Goal: Communication & Community: Answer question/provide support

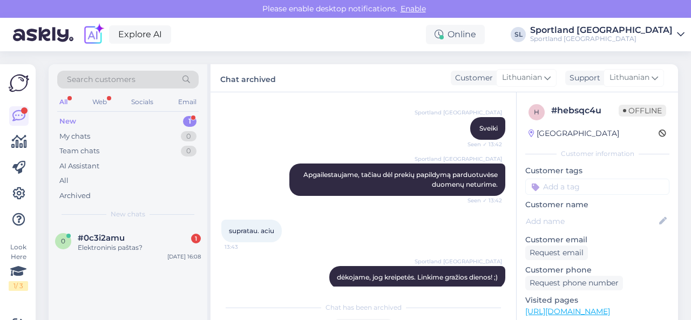
click at [112, 237] on span "#0c3i2amu" at bounding box center [101, 238] width 47 height 10
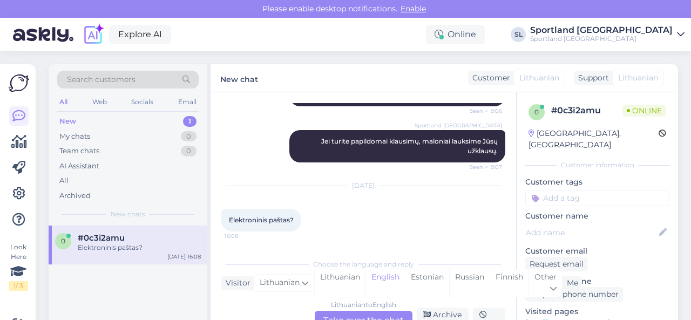
scroll to position [50, 0]
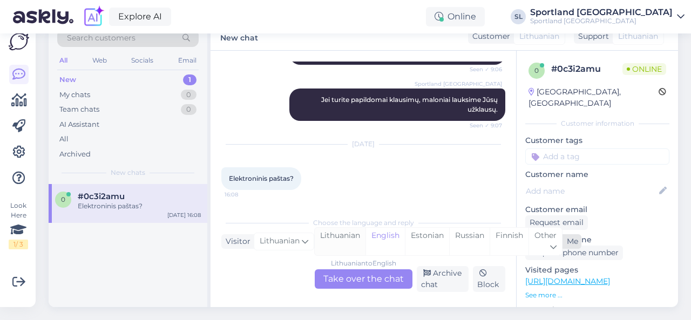
click at [334, 232] on div "Lithuanian" at bounding box center [340, 242] width 51 height 28
click at [350, 269] on div "Lithuanian to Lithuanian Take over the chat" at bounding box center [364, 278] width 98 height 19
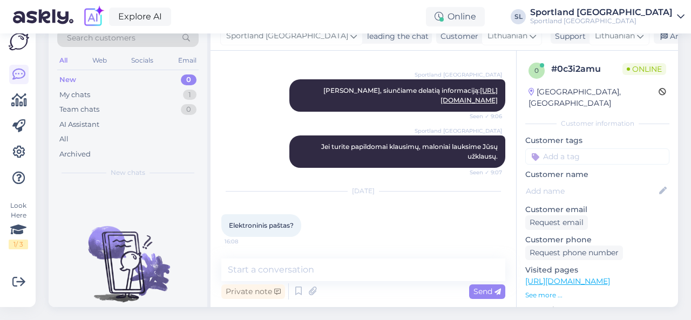
scroll to position [108, 0]
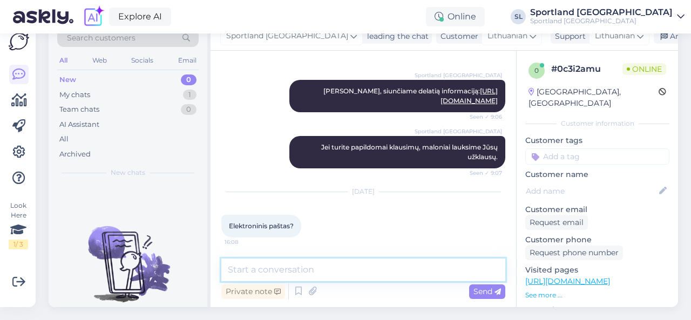
click at [363, 267] on textarea at bounding box center [363, 269] width 284 height 23
click at [308, 264] on textarea at bounding box center [363, 269] width 284 height 23
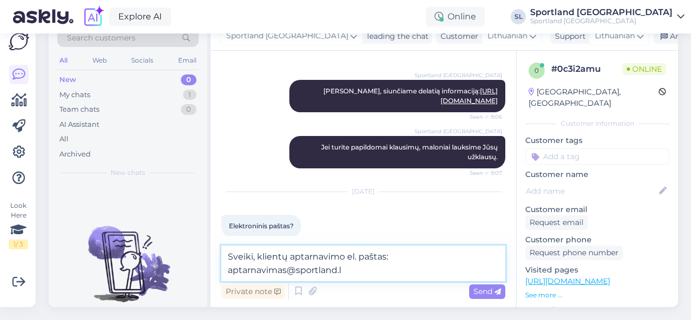
type textarea "Sveiki, klientų aptarnavimo el. paštas: [EMAIL_ADDRESS][DOMAIN_NAME]"
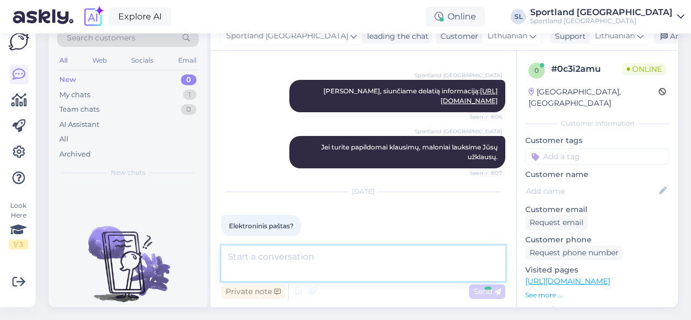
scroll to position [164, 0]
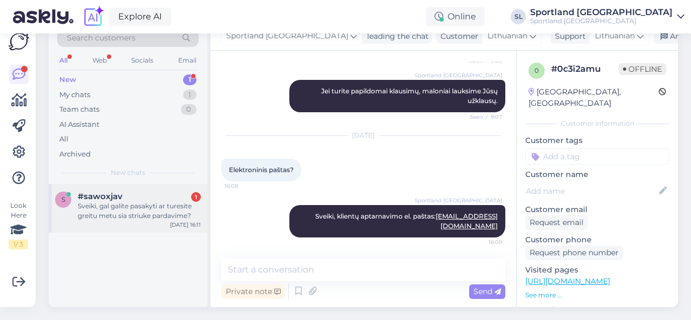
click at [131, 201] on div "Sveiki, gal galite pasakyti ar turesite greitu metu sia striuke pardavime?" at bounding box center [139, 210] width 123 height 19
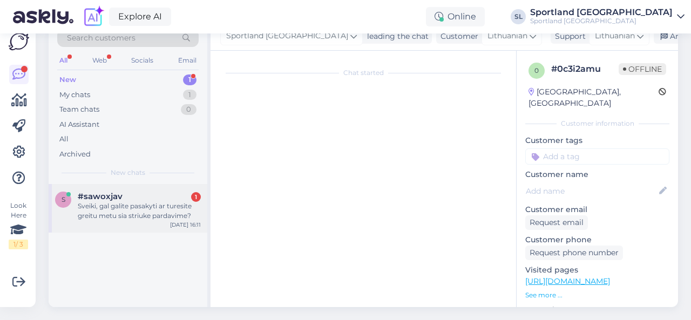
scroll to position [23, 0]
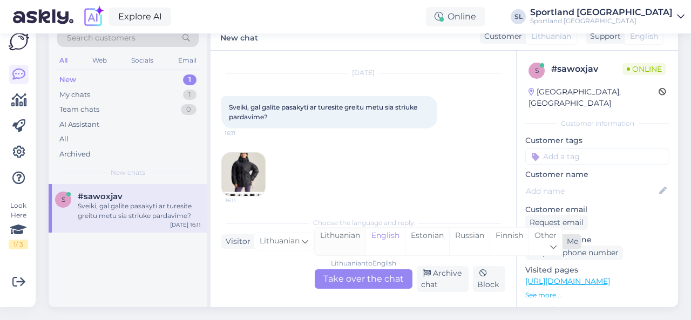
click at [337, 228] on div "Lithuanian" at bounding box center [340, 242] width 51 height 28
click at [346, 272] on div "Lithuanian to Lithuanian Take over the chat" at bounding box center [364, 278] width 98 height 19
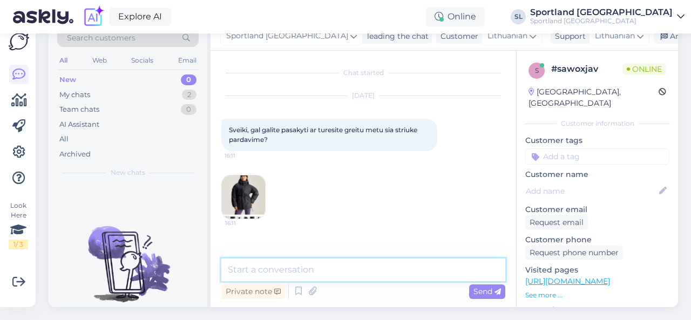
click at [338, 258] on textarea at bounding box center [363, 269] width 284 height 23
type textarea "Sveiki"
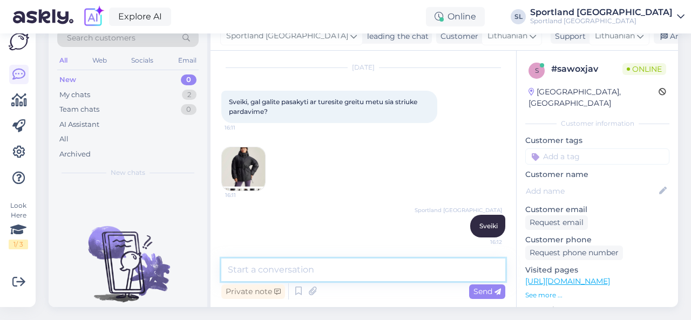
click at [297, 259] on textarea at bounding box center [363, 269] width 284 height 23
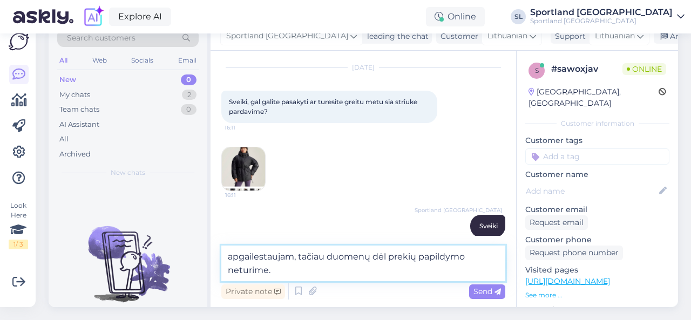
type textarea "apgailestaujam, tačiau duomenų dėl prekių papildymo neturime."
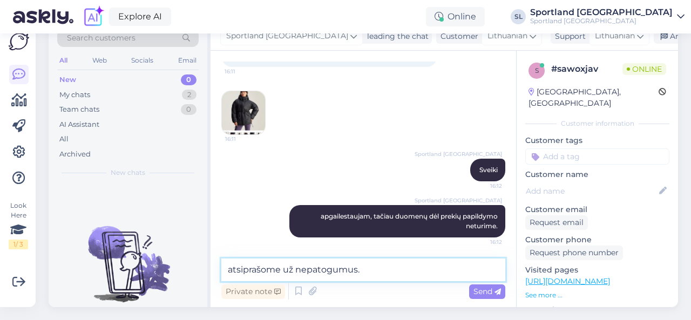
type textarea "atsiprašome už nepatogumus."
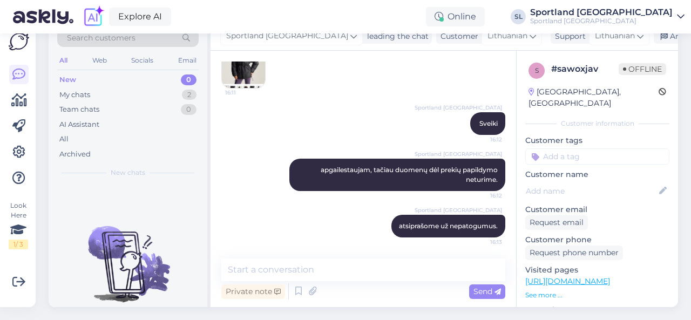
click at [233, 68] on img at bounding box center [243, 66] width 43 height 43
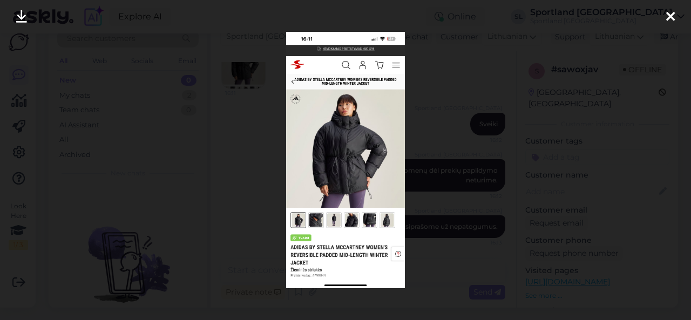
click at [460, 209] on div at bounding box center [345, 160] width 691 height 320
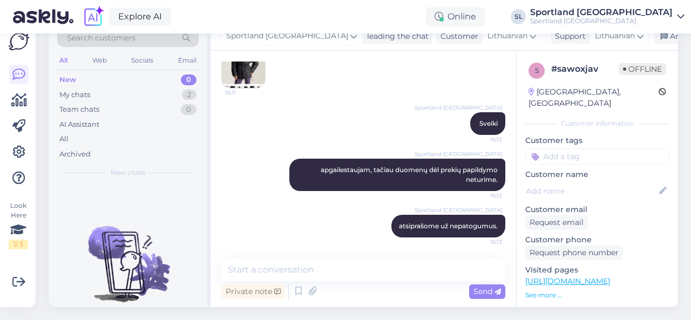
scroll to position [50, 0]
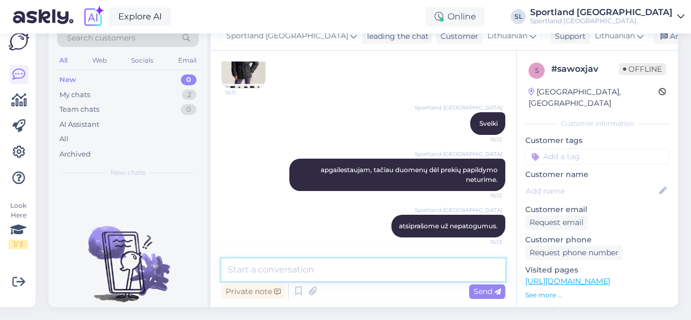
click at [337, 262] on textarea at bounding box center [363, 269] width 284 height 23
paste textarea "[URL][DOMAIN_NAME]"
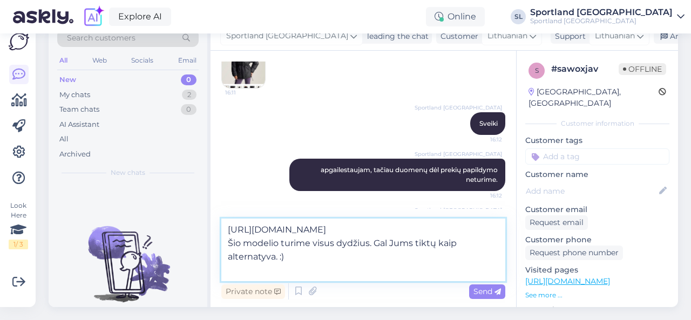
type textarea "[URL][DOMAIN_NAME] Šio modelio turime visus dydžius. Gal Jums tiktų kaip altern…"
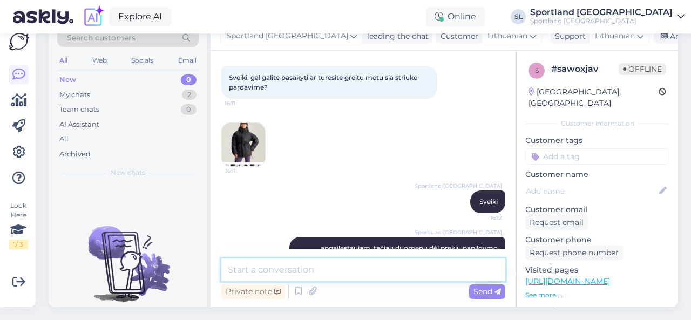
scroll to position [44, 0]
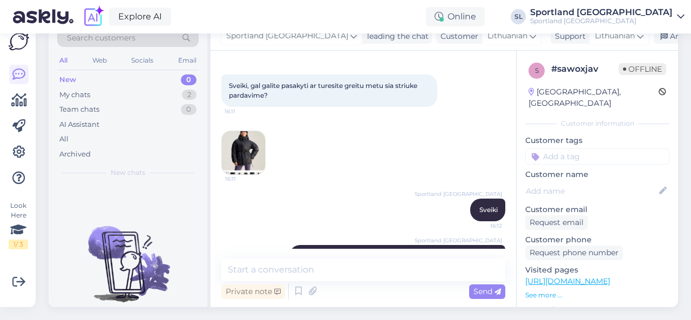
click at [245, 144] on img at bounding box center [243, 152] width 43 height 43
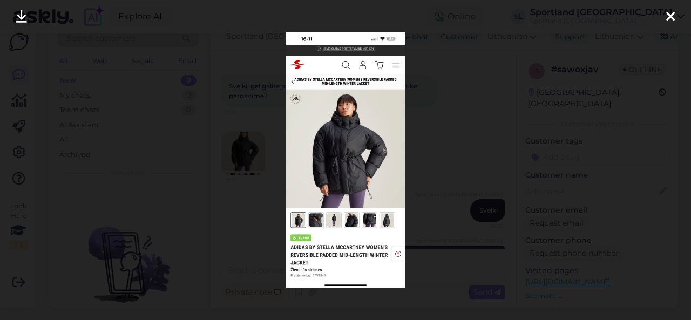
click at [450, 185] on div at bounding box center [345, 160] width 691 height 320
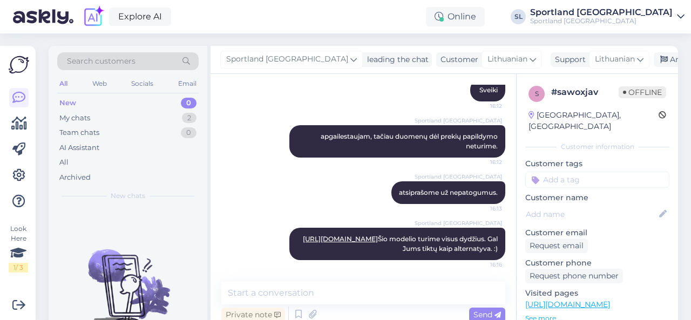
scroll to position [0, 0]
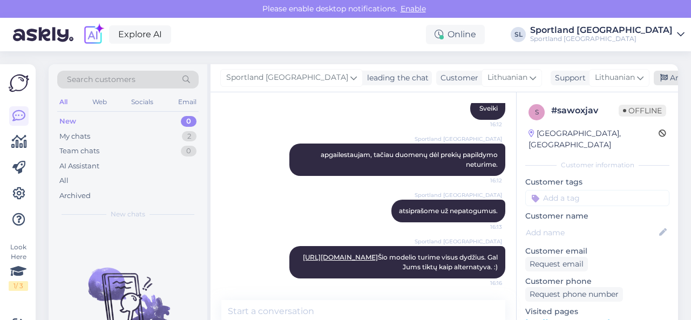
click at [653, 74] on div "Archive chat" at bounding box center [687, 78] width 68 height 15
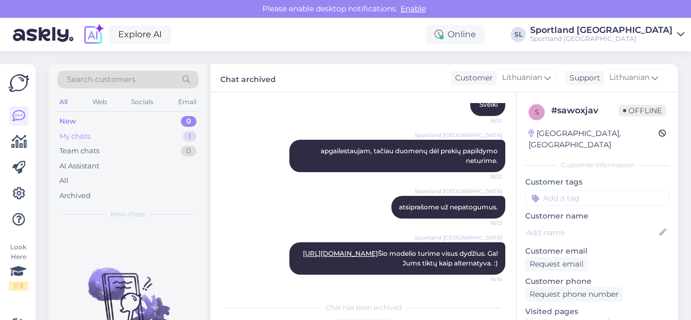
click at [142, 140] on div "My chats 1" at bounding box center [127, 136] width 141 height 15
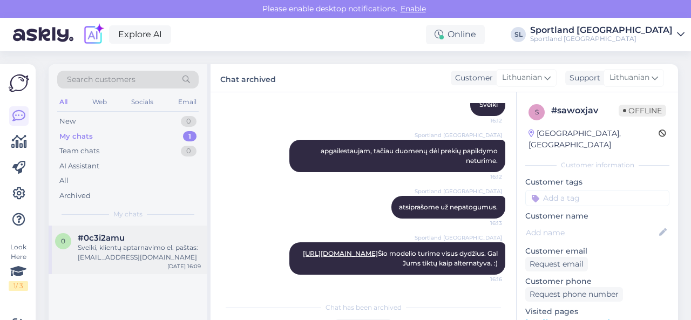
click at [135, 250] on div "Sveiki, klientų aptarnavimo el. paštas: [EMAIL_ADDRESS][DOMAIN_NAME]" at bounding box center [139, 252] width 123 height 19
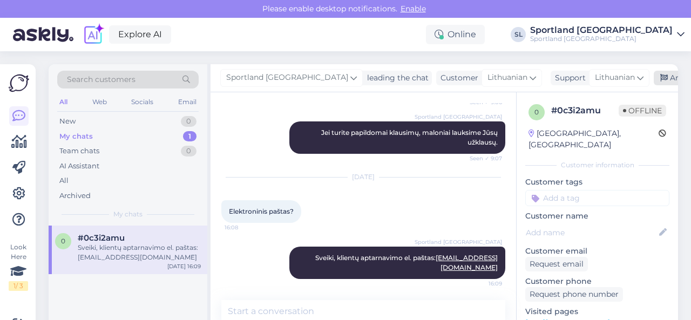
click at [653, 79] on div "Archive chat" at bounding box center [687, 78] width 68 height 15
